Goal: Download file/media

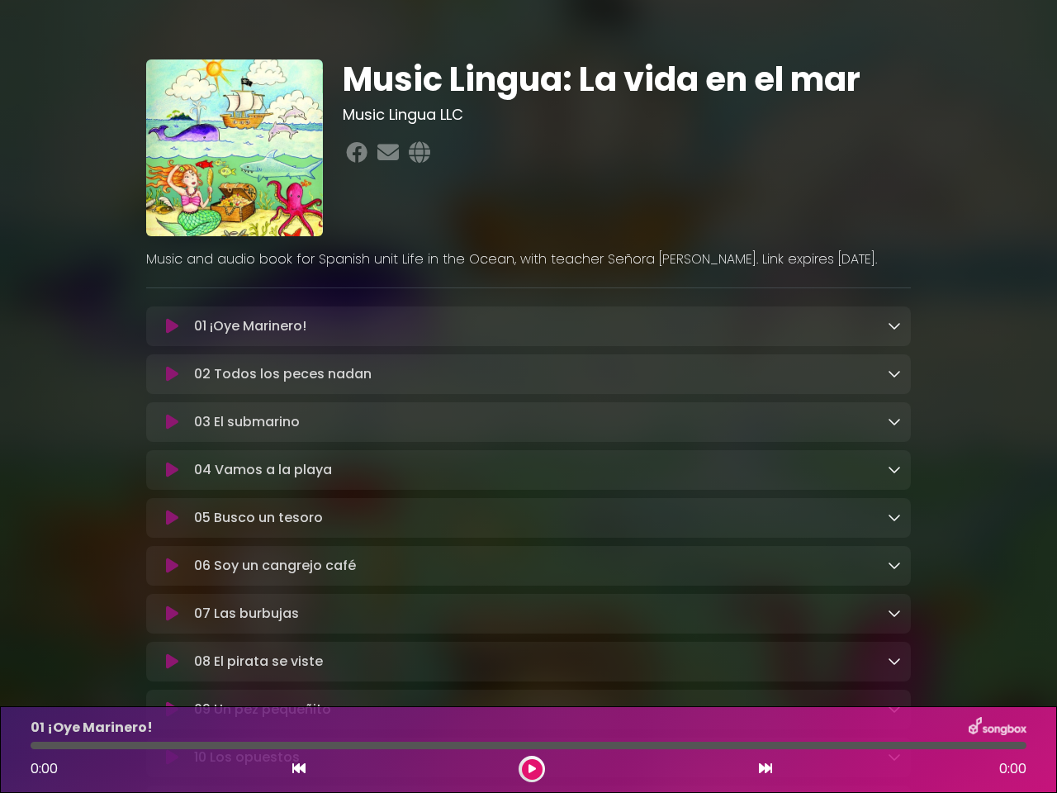
click at [172, 327] on icon at bounding box center [172, 326] width 12 height 17
click at [894, 326] on icon at bounding box center [894, 325] width 13 height 13
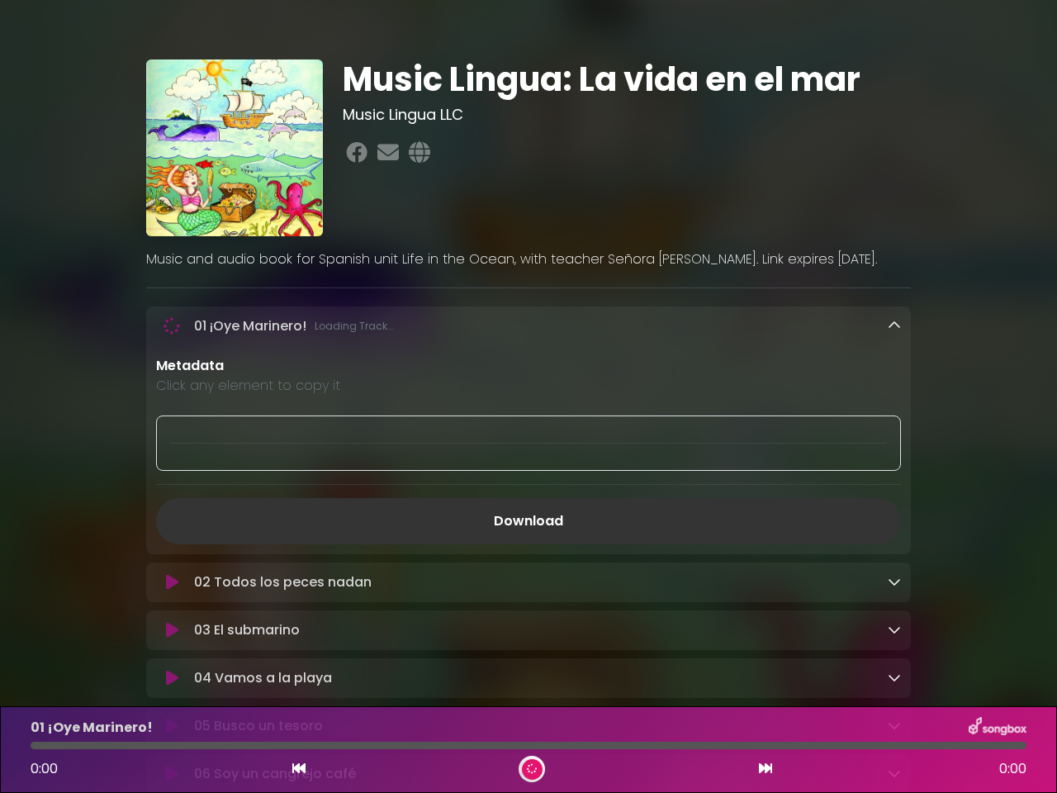
click at [172, 562] on div "02 Todos los peces nadan Loading Track..." at bounding box center [528, 582] width 765 height 40
click at [894, 375] on p "Metadata" at bounding box center [528, 366] width 745 height 20
click at [172, 425] on div at bounding box center [528, 442] width 745 height 55
click at [894, 424] on div at bounding box center [528, 442] width 745 height 55
click at [172, 473] on div "Metadata Click any element to copy it Download" at bounding box center [528, 450] width 765 height 188
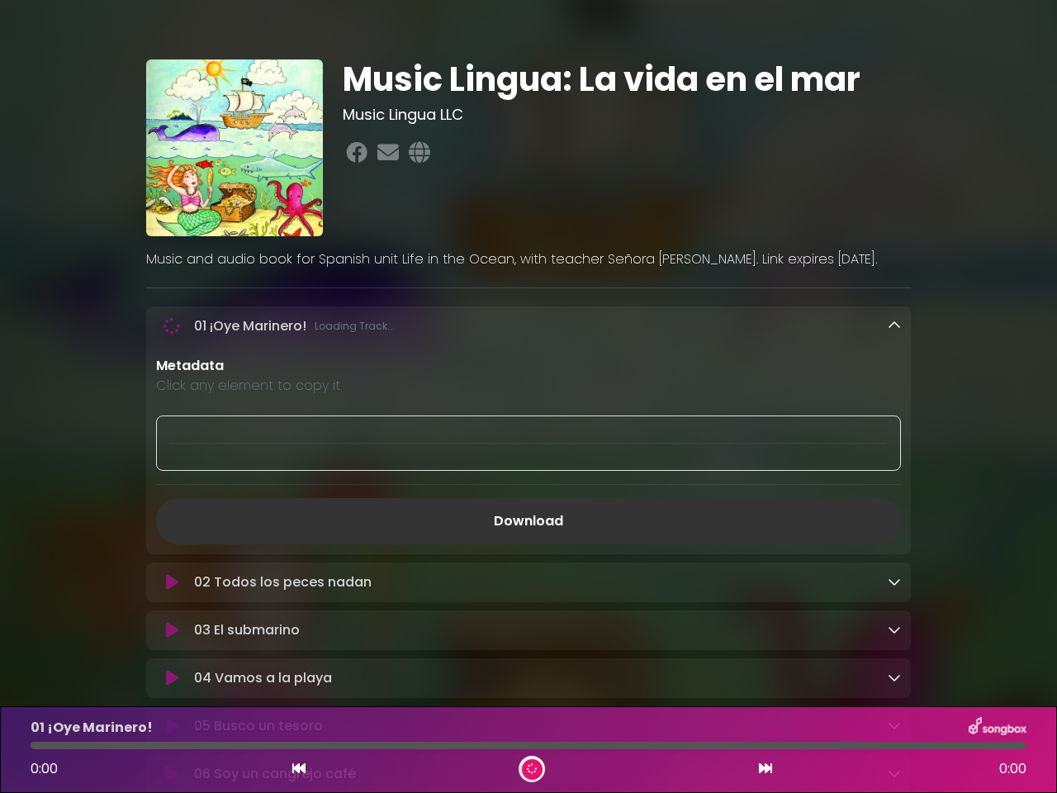
click at [894, 472] on div "Metadata Click any element to copy it Download" at bounding box center [528, 450] width 765 height 188
click at [172, 522] on link "Download" at bounding box center [528, 521] width 745 height 46
click at [894, 521] on link "Download" at bounding box center [528, 521] width 745 height 46
